Goal: Information Seeking & Learning: Check status

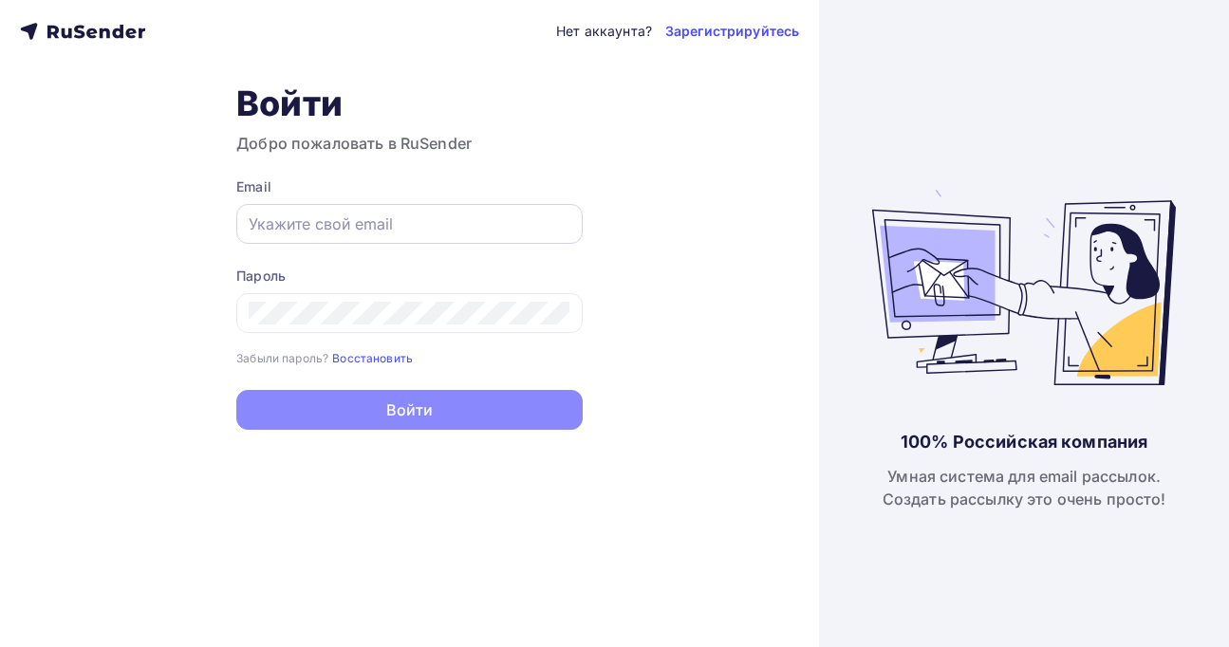
click at [296, 237] on div at bounding box center [409, 224] width 347 height 40
click at [309, 230] on input "text" at bounding box center [410, 224] width 322 height 23
click at [0, 647] on com-1password-button at bounding box center [0, 647] width 0 height 0
type input "[PERSON_NAME][EMAIL_ADDRESS][DOMAIN_NAME]"
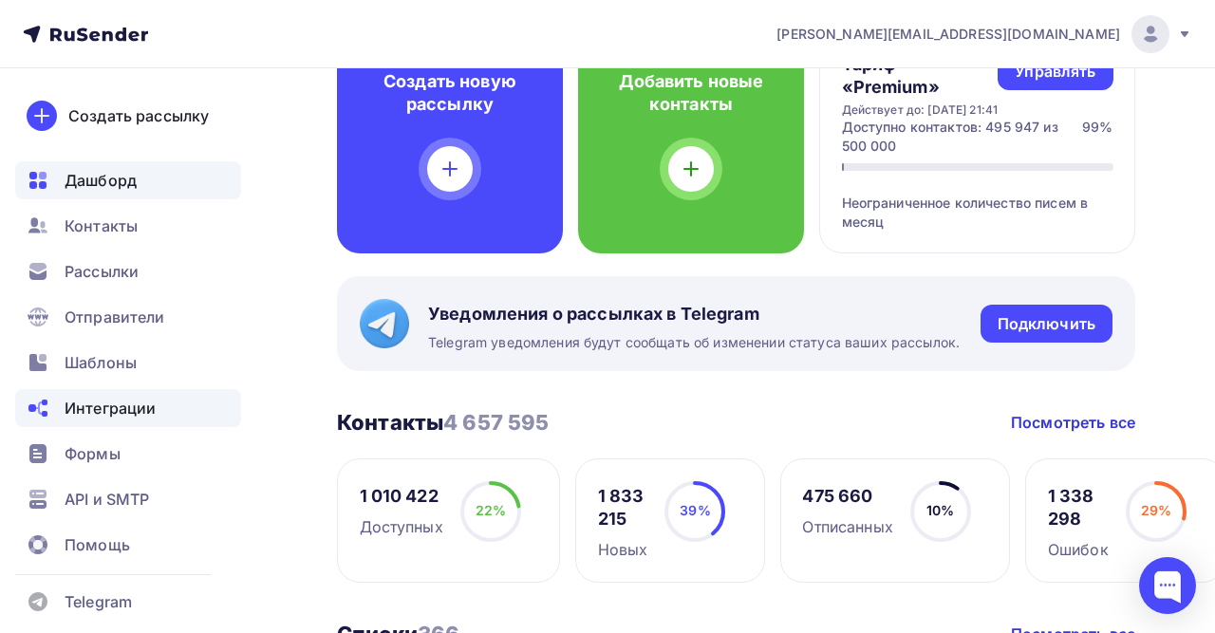
scroll to position [178, 0]
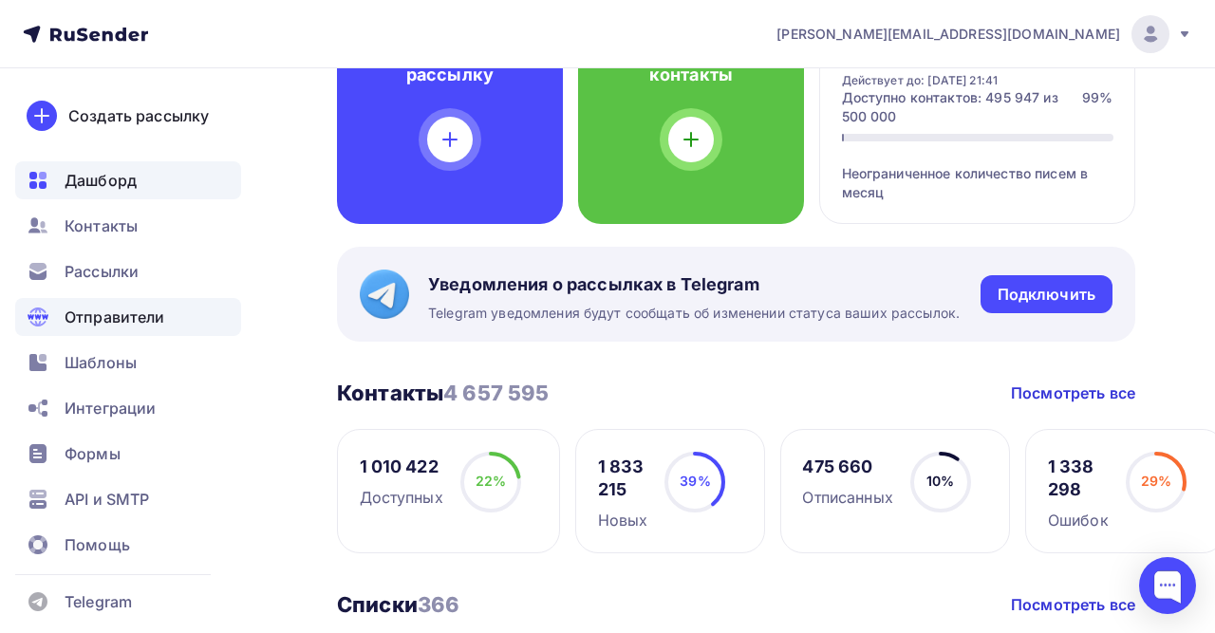
click at [108, 308] on span "Отправители" at bounding box center [115, 317] width 101 height 23
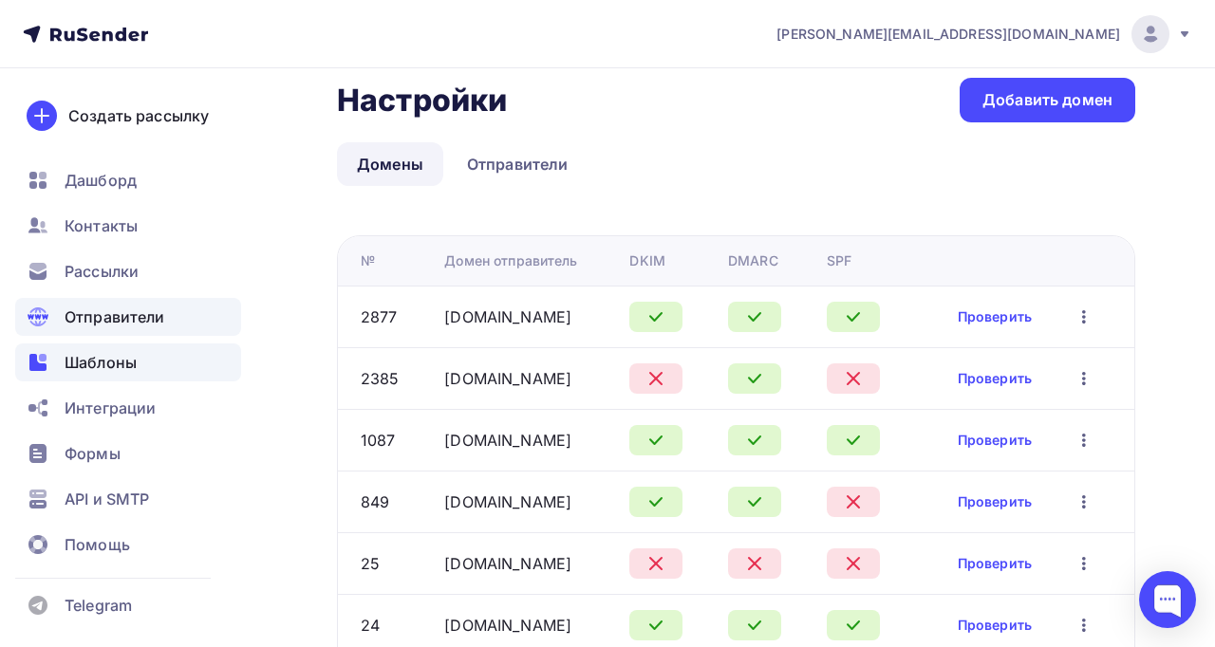
scroll to position [31, 0]
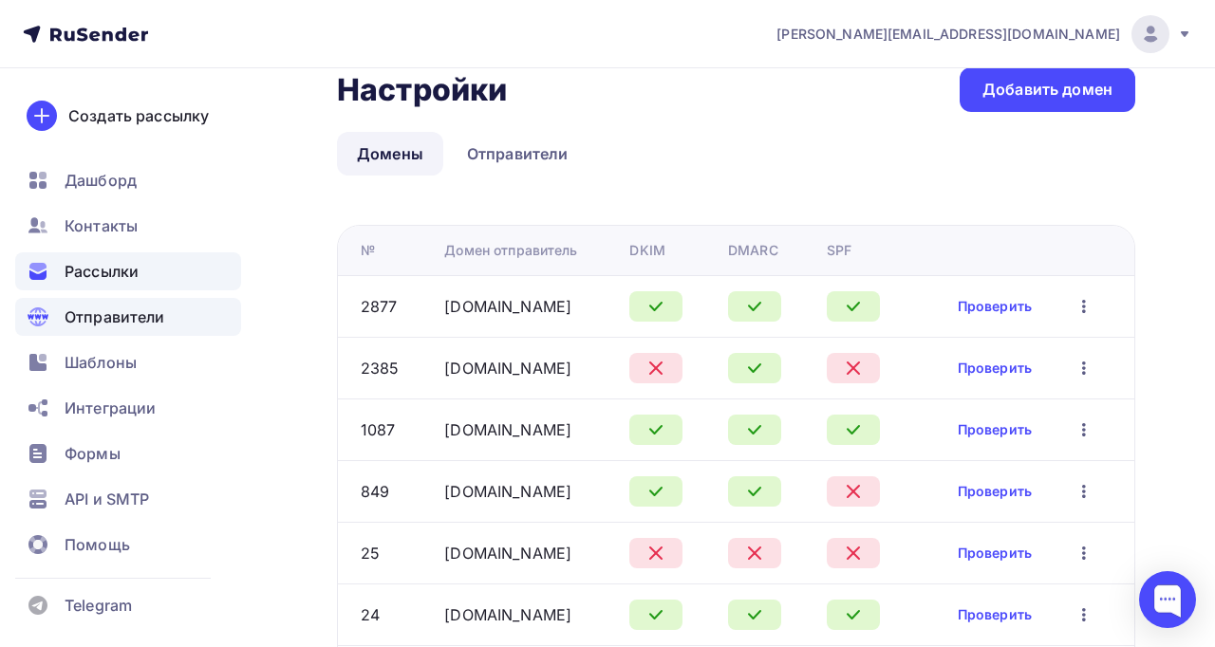
click at [130, 270] on span "Рассылки" at bounding box center [102, 271] width 74 height 23
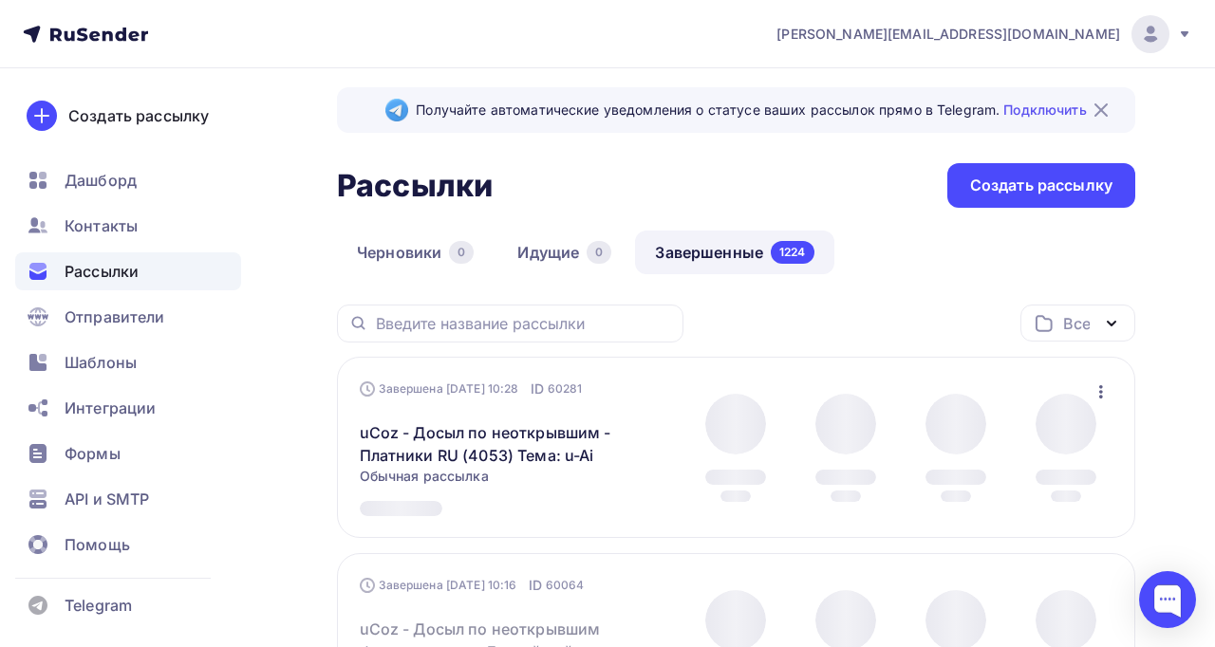
scroll to position [12, 0]
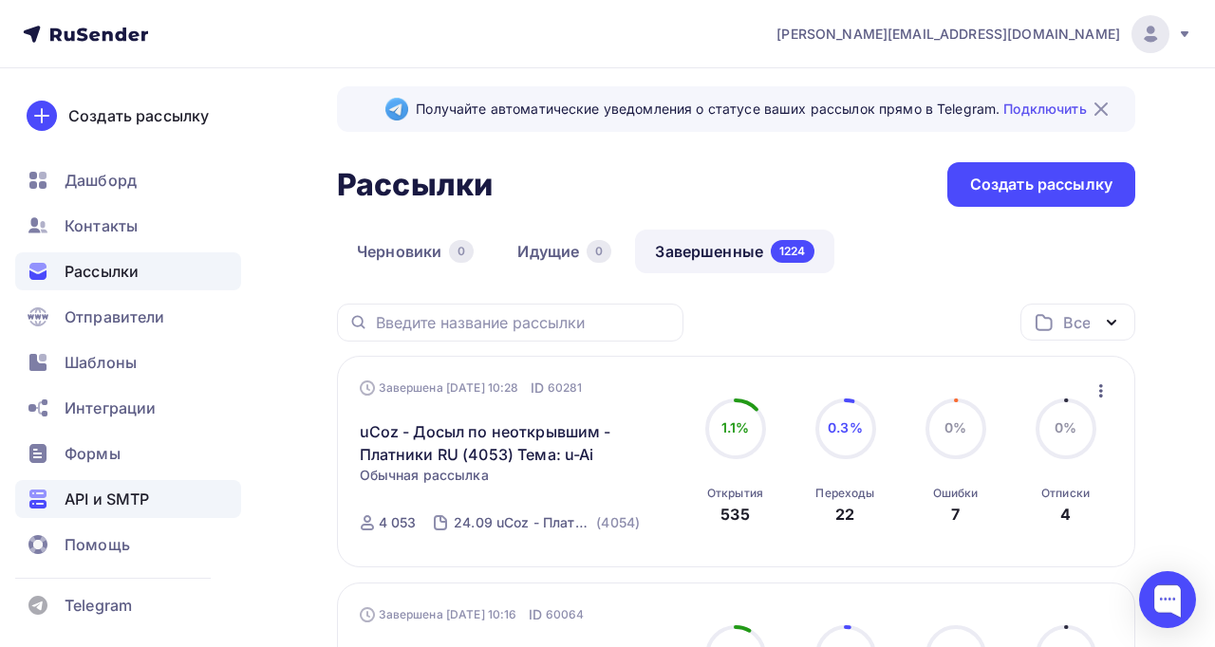
click at [108, 508] on span "API и SMTP" at bounding box center [107, 499] width 84 height 23
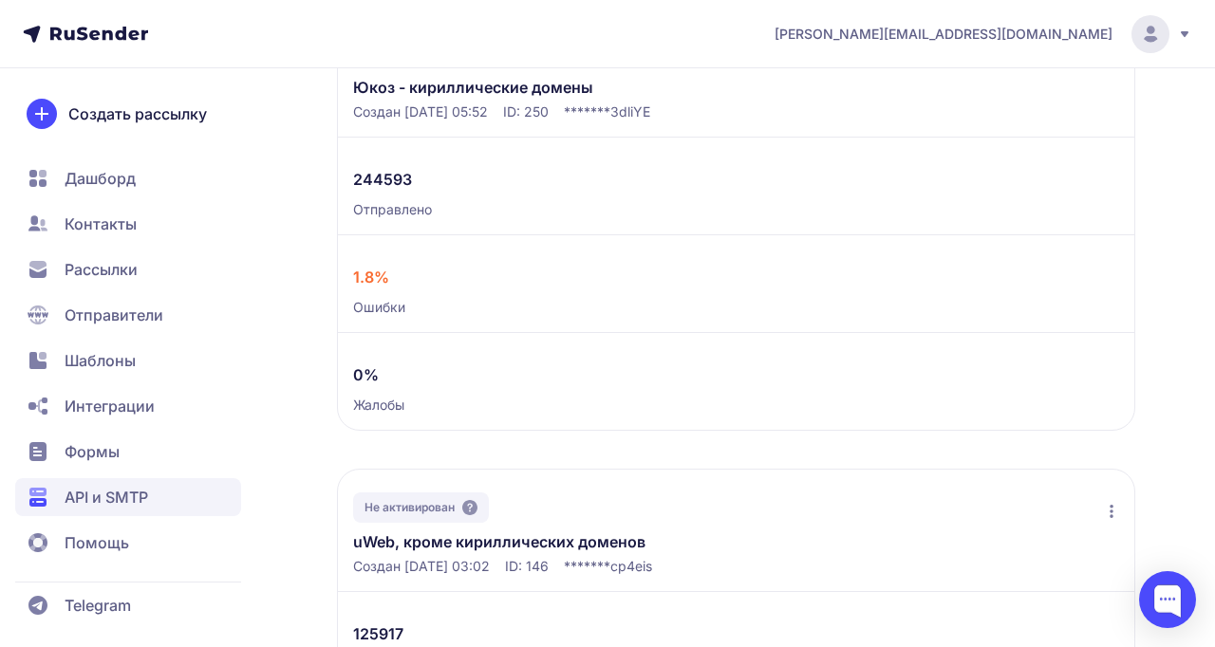
scroll to position [268, 0]
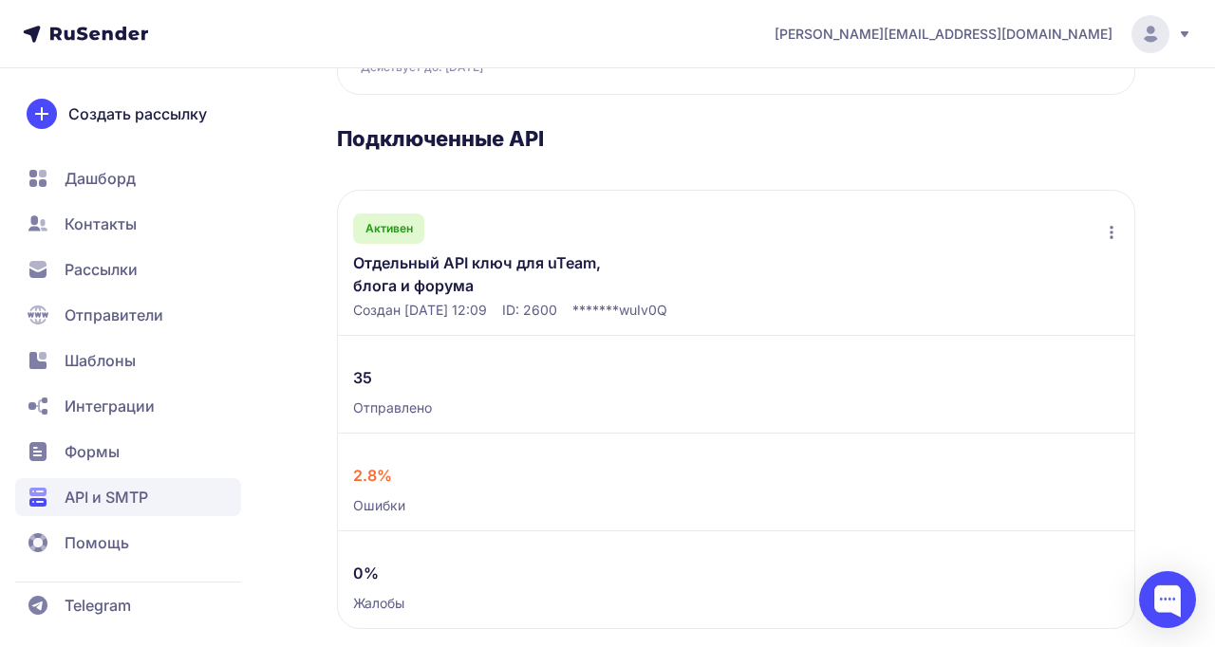
click at [476, 266] on link "Отдельный API ключ для uTeam, блога и форума" at bounding box center [500, 275] width 294 height 46
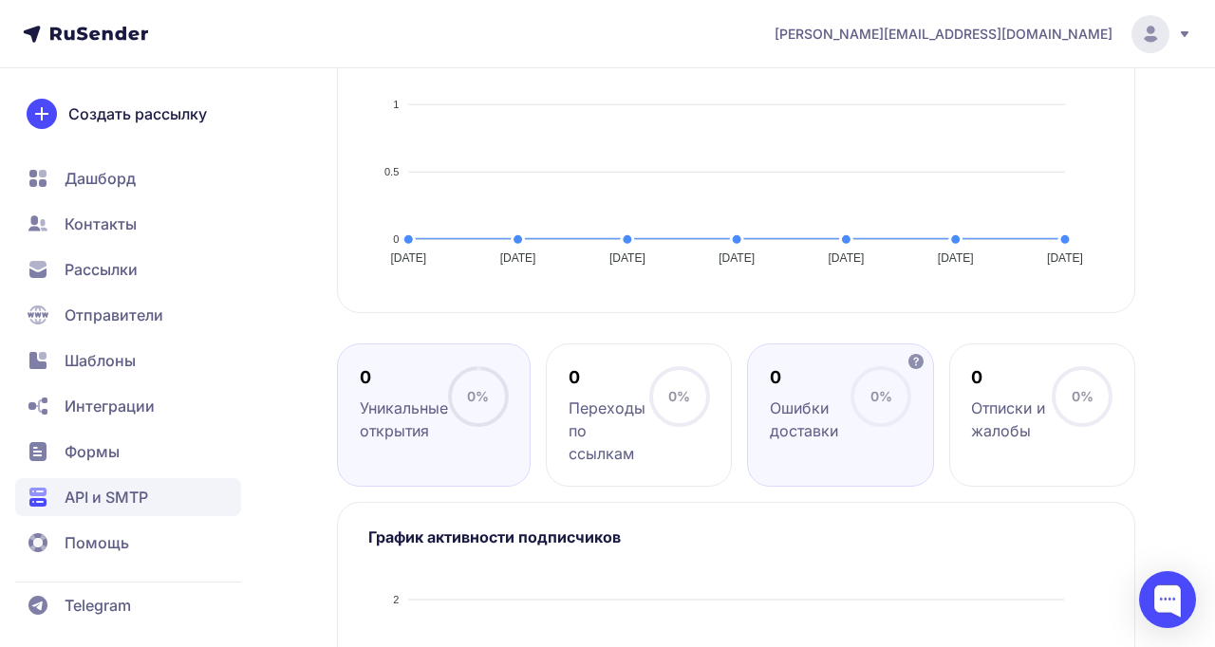
scroll to position [627, 0]
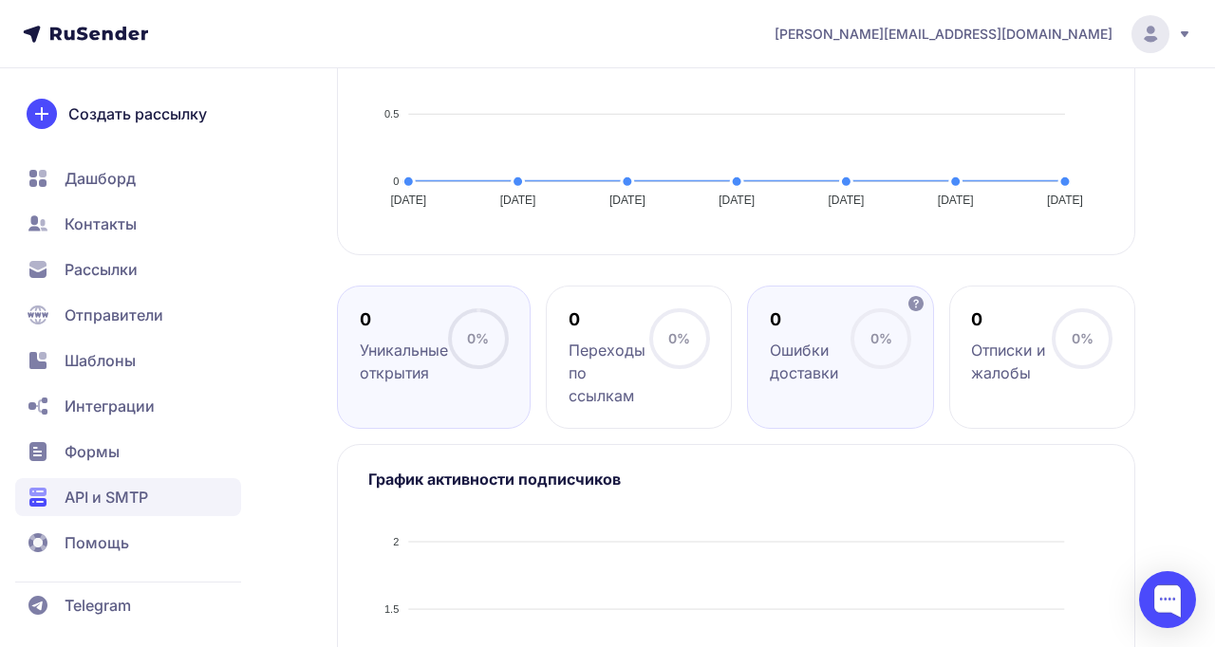
click at [855, 339] on circle at bounding box center [881, 338] width 57 height 57
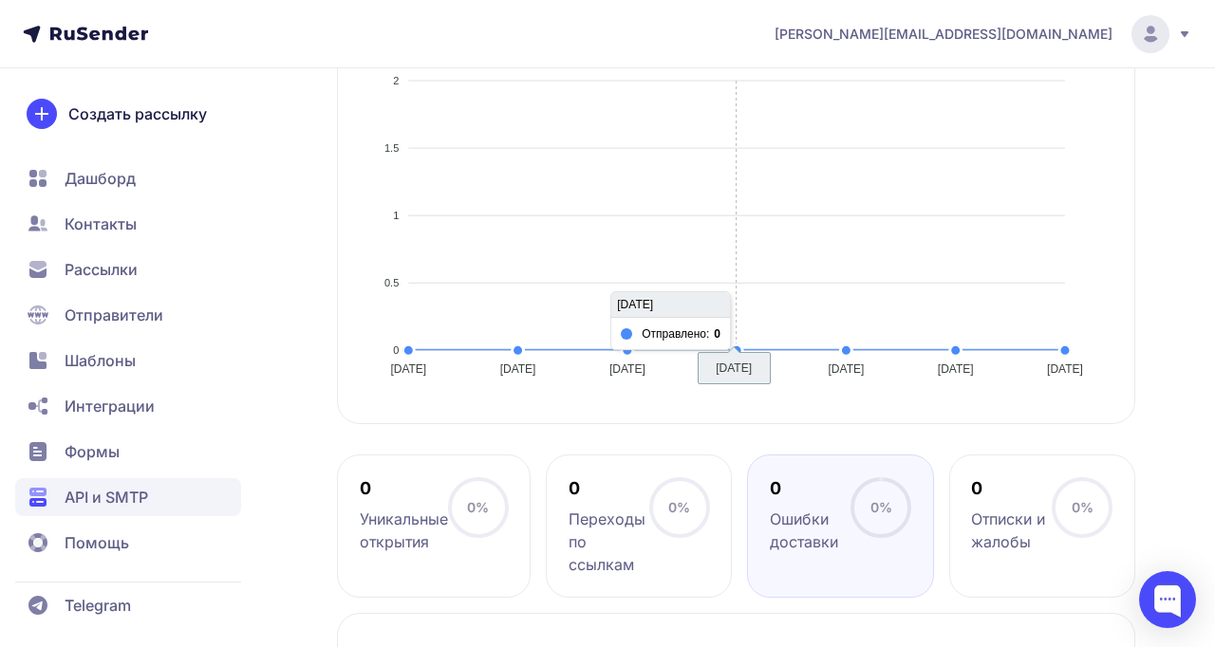
scroll to position [0, 0]
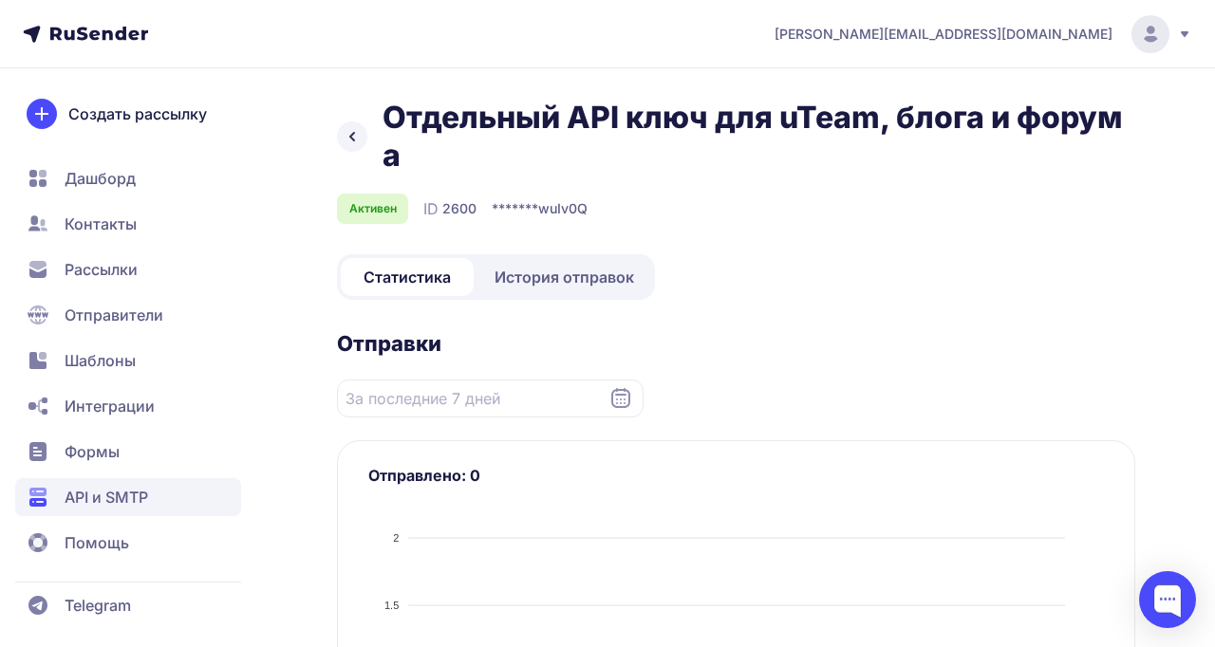
click at [349, 134] on icon at bounding box center [352, 136] width 23 height 23
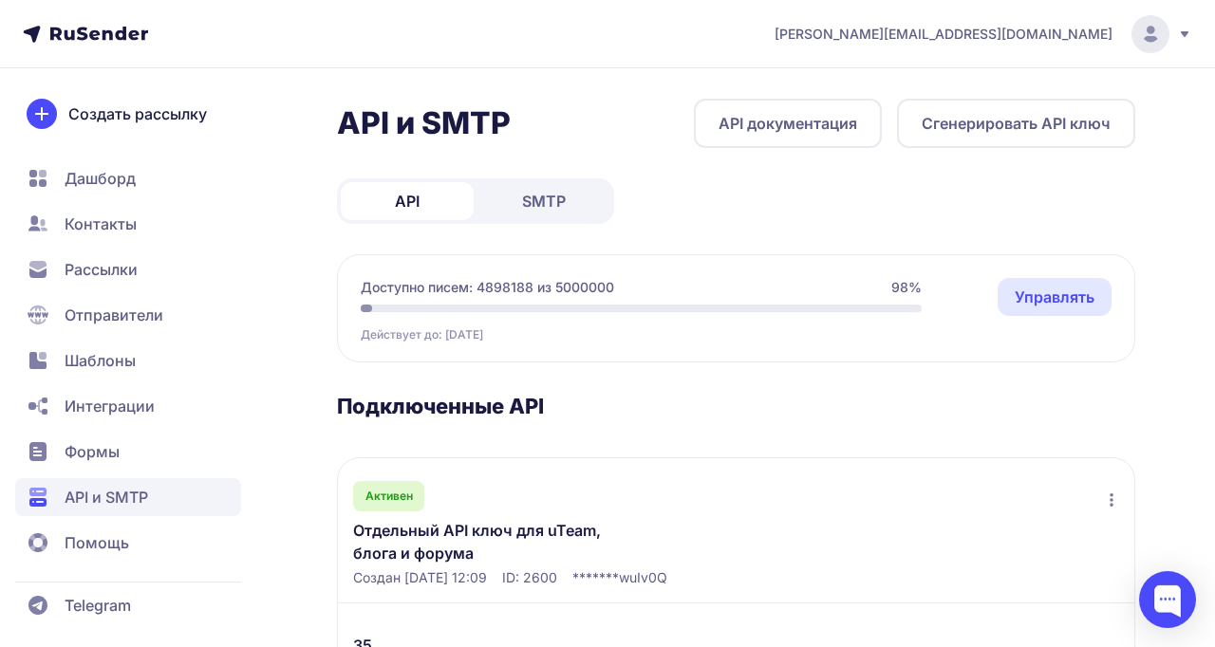
click at [553, 212] on span "SMTP" at bounding box center [544, 201] width 44 height 23
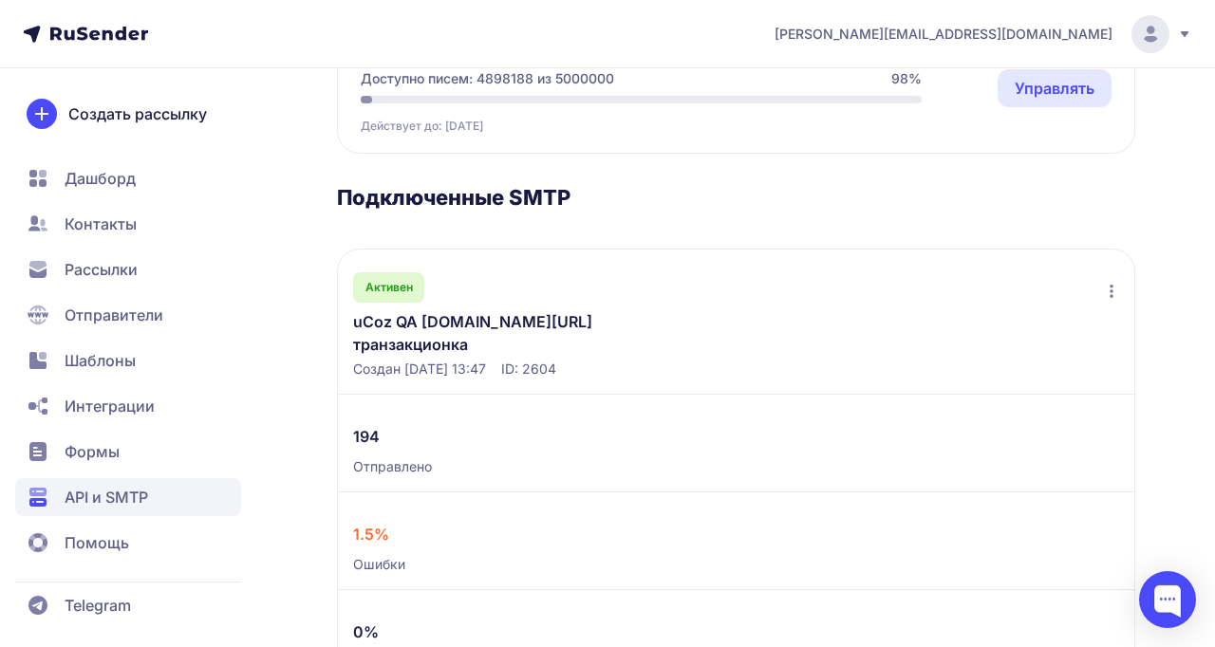
scroll to position [300, 0]
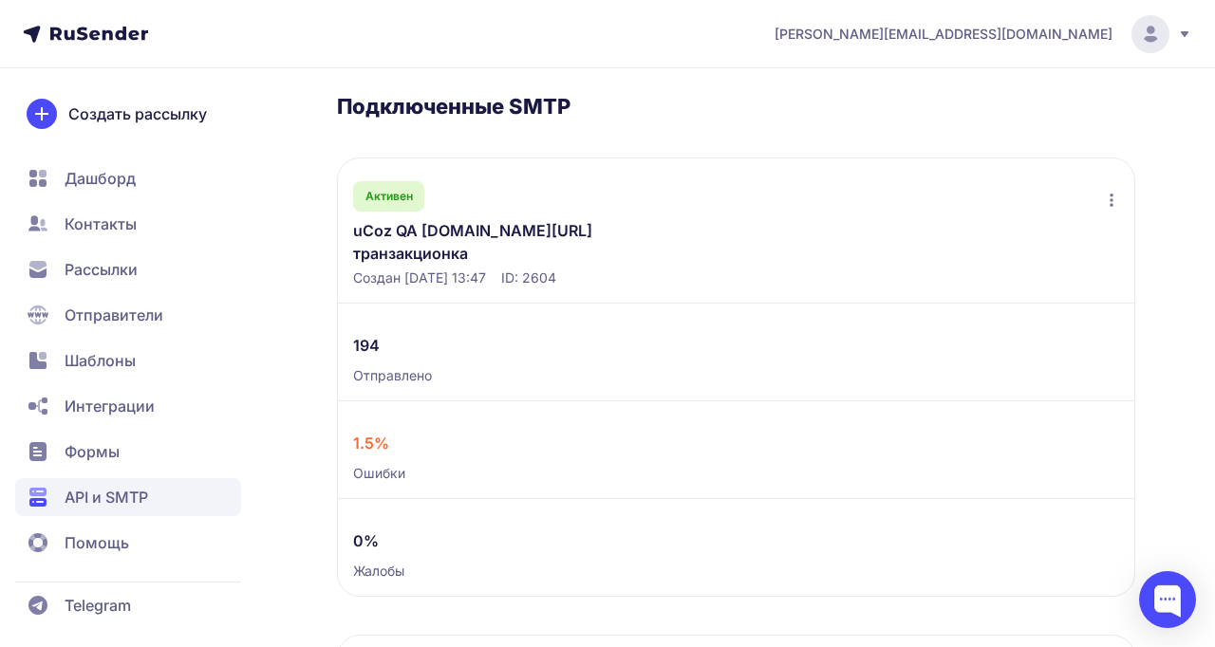
click at [521, 235] on link "uCoz QA [DOMAIN_NAME][URL] транзакционка" at bounding box center [500, 242] width 294 height 46
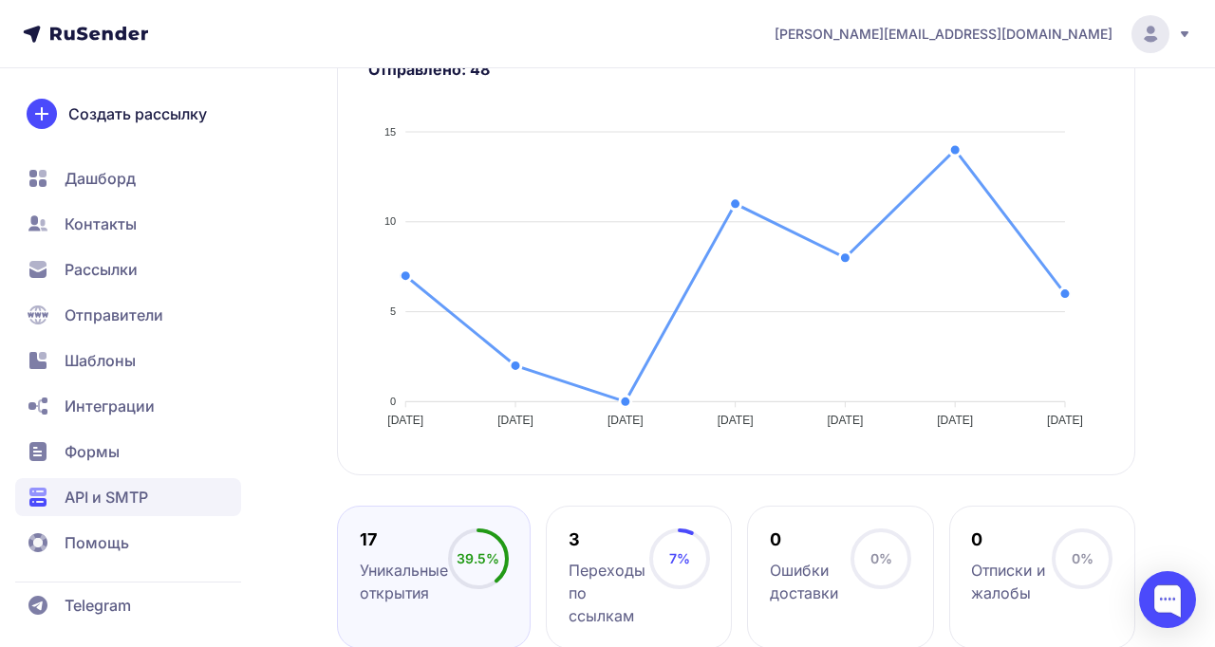
scroll to position [582, 0]
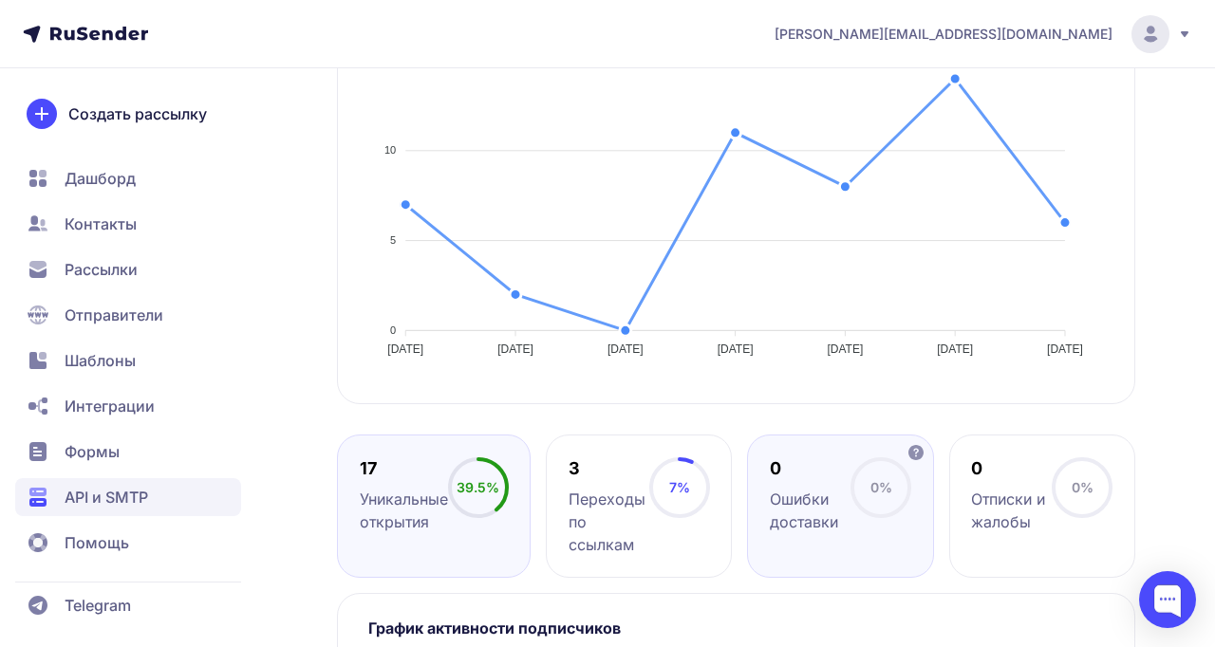
click at [814, 495] on div "Ошибки доставки" at bounding box center [810, 511] width 81 height 46
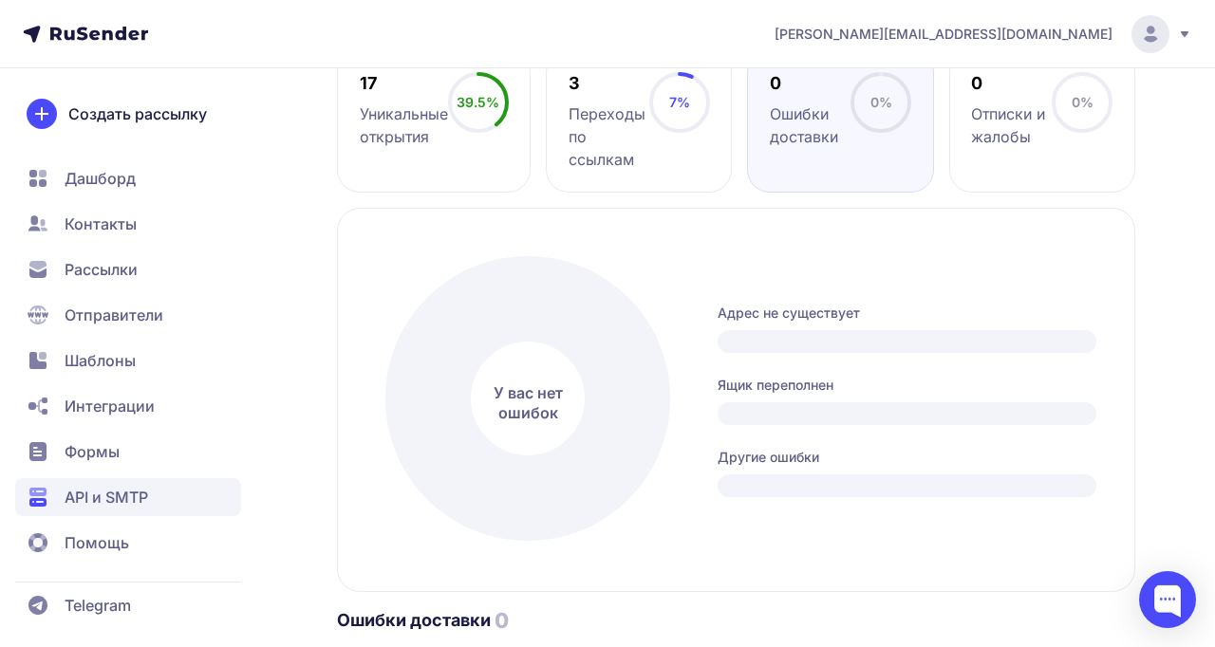
scroll to position [0, 0]
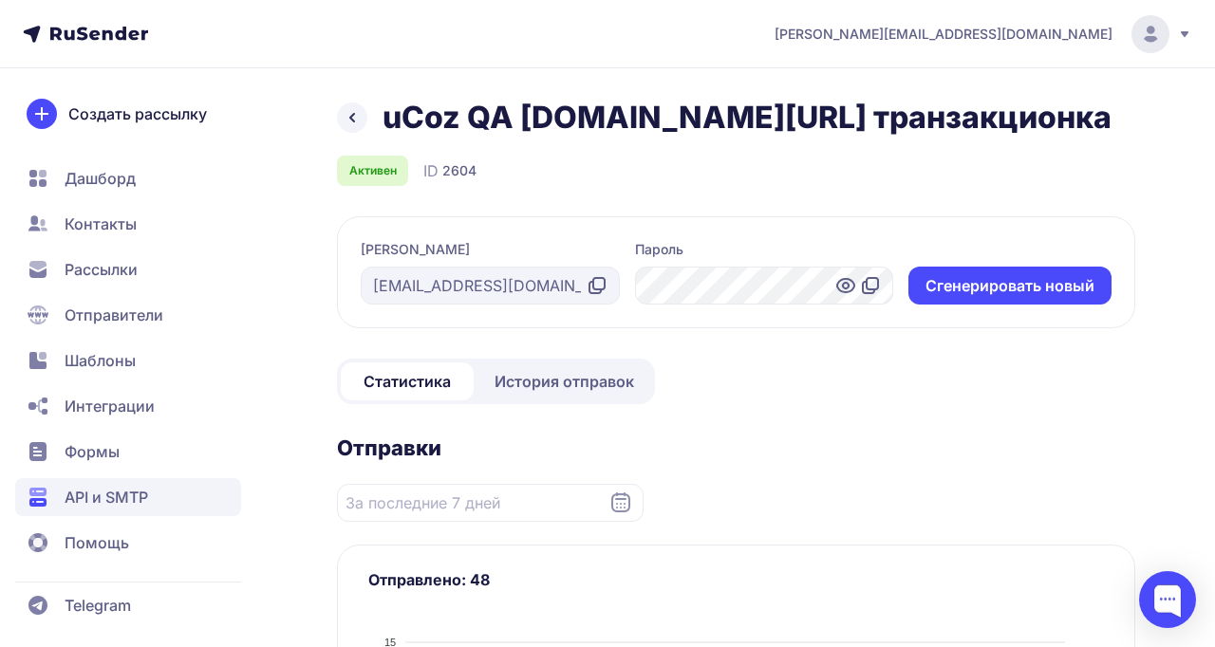
click at [350, 121] on icon at bounding box center [352, 117] width 23 height 23
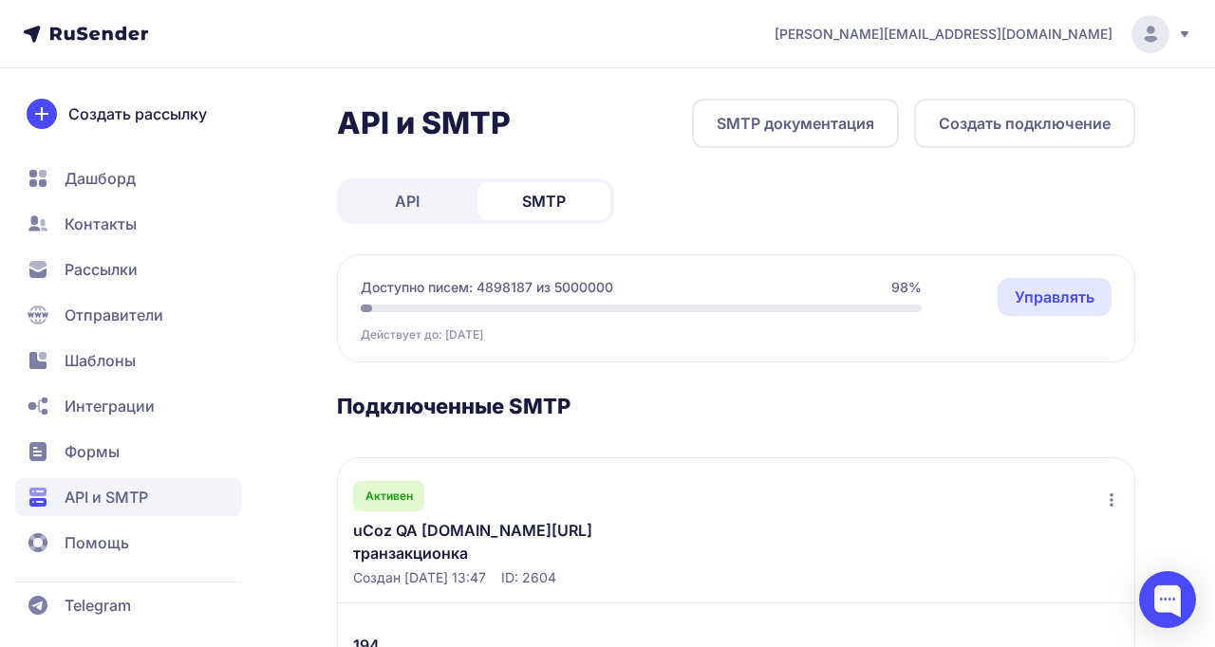
scroll to position [328, 0]
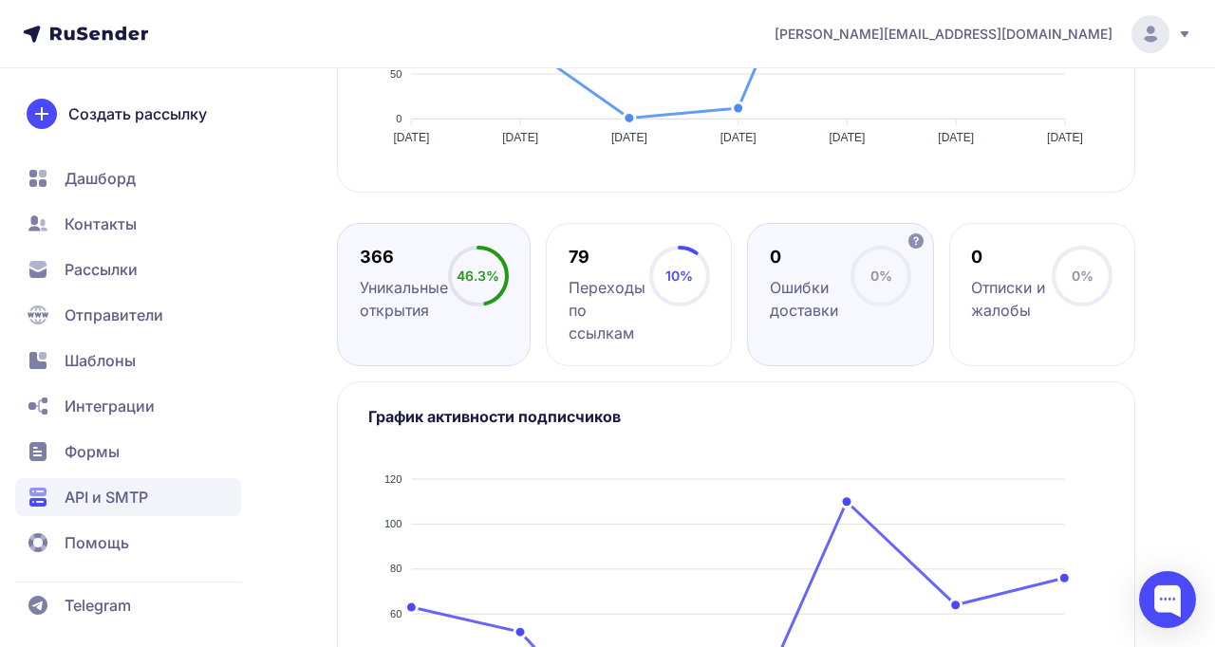
click at [787, 276] on div "Ошибки доставки" at bounding box center [810, 299] width 81 height 46
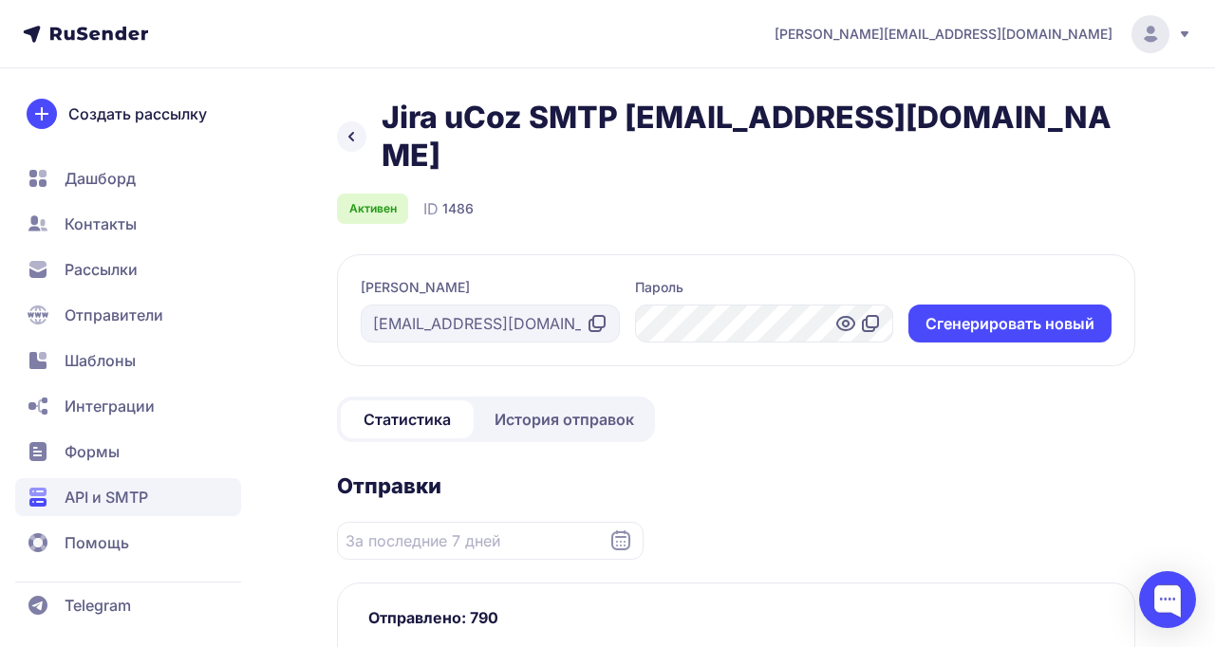
click at [351, 122] on link at bounding box center [351, 137] width 29 height 30
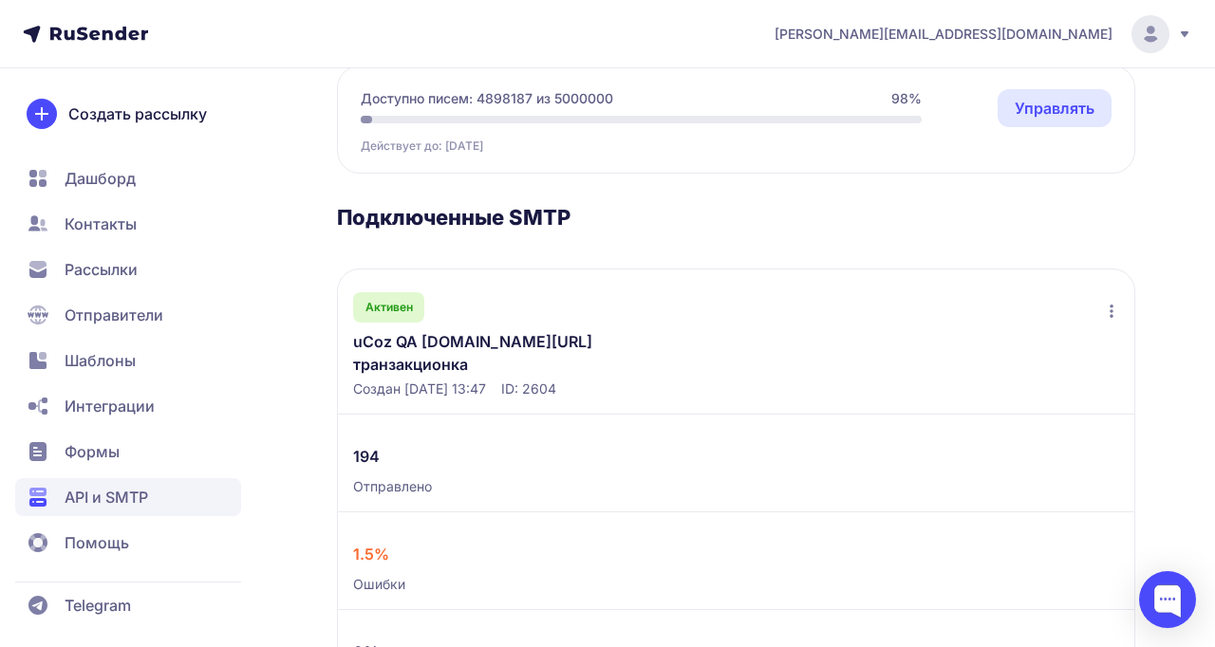
scroll to position [328, 0]
